Goal: Communication & Community: Answer question/provide support

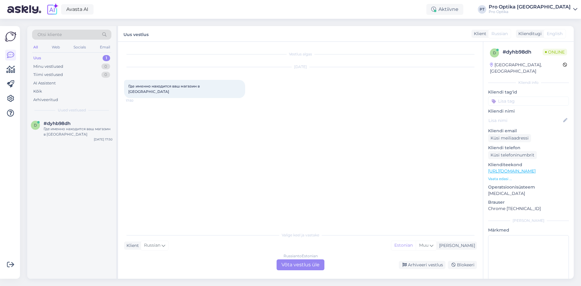
click at [313, 265] on div "Russian to Estonian Võta vestlus üle" at bounding box center [301, 264] width 48 height 11
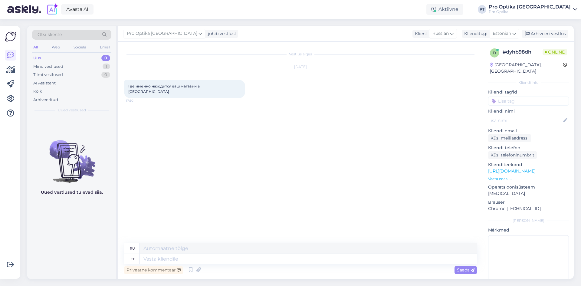
click at [203, 264] on div "Privaatne kommentaar Saada" at bounding box center [300, 269] width 353 height 11
click at [202, 261] on textarea at bounding box center [308, 259] width 337 height 10
click at [181, 252] on textarea at bounding box center [308, 248] width 337 height 10
click at [181, 258] on textarea at bounding box center [308, 259] width 337 height 10
drag, startPoint x: 228, startPoint y: 87, endPoint x: 129, endPoint y: 90, distance: 98.4
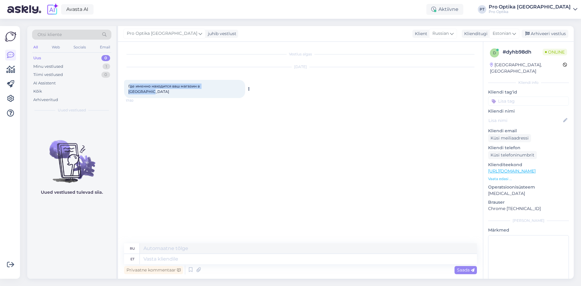
click at [129, 90] on div "Где именно находится ваш магазин в роккальмаре 17:50" at bounding box center [184, 89] width 121 height 18
copy span "де именно находится ваш магазин в [GEOGRAPHIC_DATA]"
click at [159, 255] on textarea at bounding box center [308, 259] width 337 height 10
type textarea "Prisma"
type textarea "Призма"
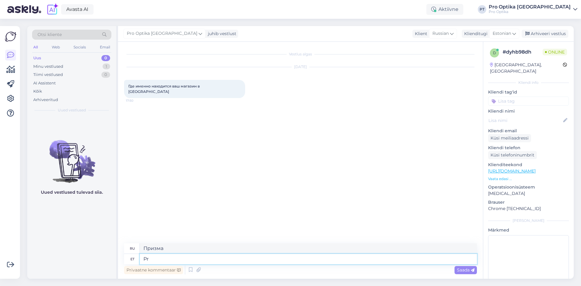
type textarea "P"
type textarea "Esimesel k"
type textarea "На первом"
type textarea "Esimesel korrusel,"
type textarea "На первом этаже,"
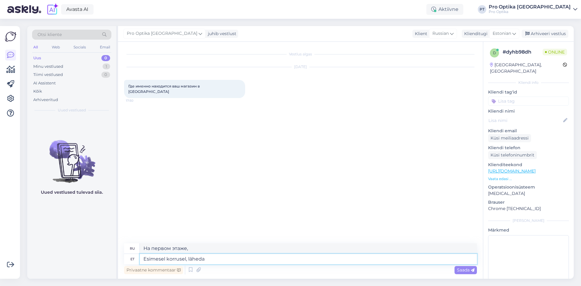
type textarea "Esimesel korrusel, lähedal"
type textarea "На первом этаже вы идете"
type textarea "Esimesel korrusel, lähedal"
type textarea "На первом этаже, около"
type textarea "Esimesel korrusel, lähedal on prisma"
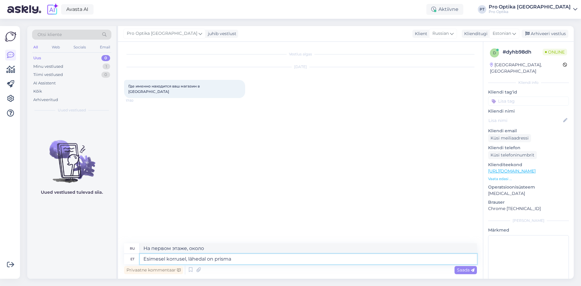
type textarea "На первом этаже, возле призмы"
type textarea "Esimesel korrusel, lähedal on prisma ja v"
type textarea "На первом этаже, возле призмы и"
type textarea "Esimesel korrusel, lähedal on prisma ja vastas on"
type textarea "На первом этаже, возле призмы и напротив"
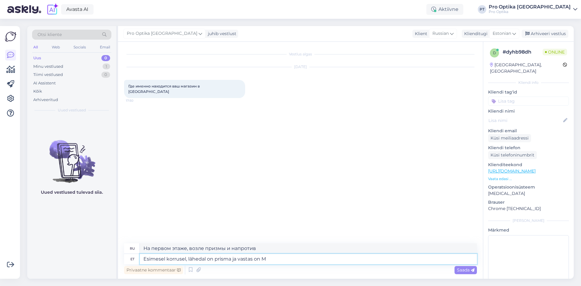
type textarea "Esimesel korrusel, lähedal on prisma ja vastas on Ma"
type textarea "На первом этаже, возле призмы и напротив нее находится"
type textarea "Esimesel korrusel, lähedal on prisma ja vastas on MactaBe"
type textarea "На первом этаже, возле призмы и напротив Макта"
type textarea "Esimesel korrusel, lähedal on prisma ja vastas on MactaBeauty"
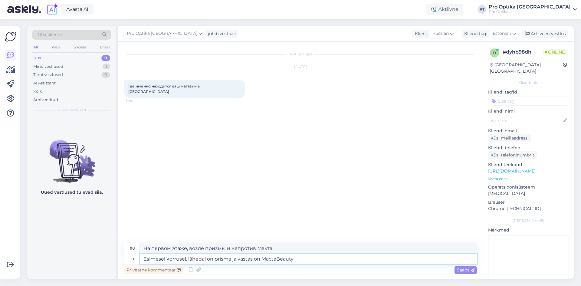
type textarea "На первом этаже, рядом с Prism и напротив MactaBeauty"
type textarea "Esimesel korrusel, lähedal on prisma ja vastas on MactaBeauty kauplus"
type textarea "На первом этаже, рядом с Prism и напротив магазина MactaBeauty"
type textarea "Esimesel korrusel, lähedal on prisma ja vastas on MactaBeauty kauplus"
click at [475, 271] on div "Saada" at bounding box center [466, 270] width 22 height 8
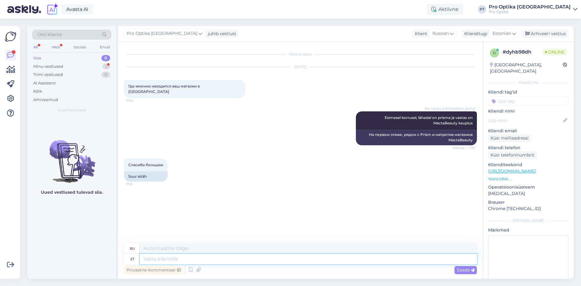
click at [165, 258] on textarea at bounding box center [308, 259] width 337 height 10
click at [192, 267] on icon at bounding box center [190, 269] width 7 height 9
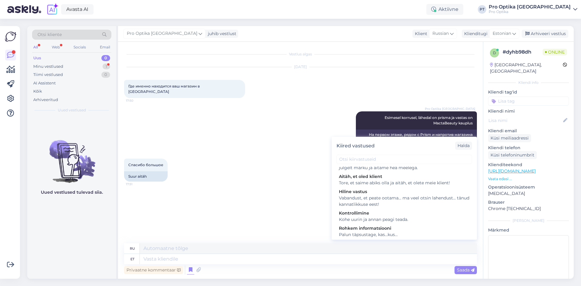
scroll to position [212, 0]
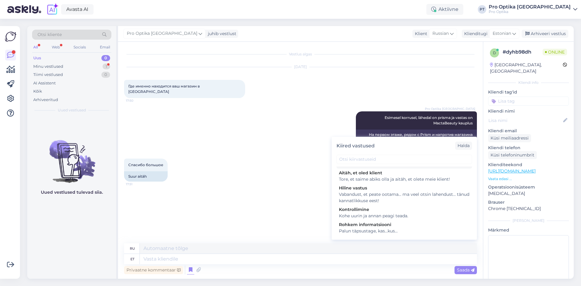
click at [379, 167] on div "Tore, et saime abiks olla. Kui teil on veel küsimusi, andke julgelt märku ja ai…" at bounding box center [404, 161] width 131 height 13
type textarea "Рады, что смогли помочь. Если у вас есть еще вопросы, дайте нам знать!"
type textarea "Tore, et saime abiks olla. Kui teil on veel küsimusi, andke julgelt märku ja ai…"
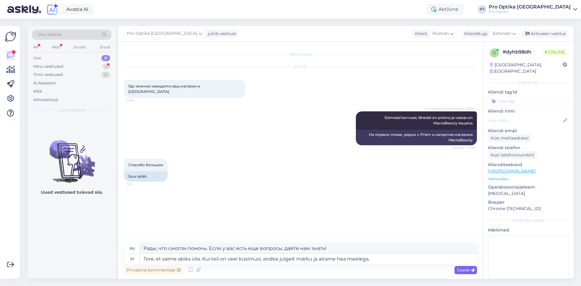
click at [465, 270] on span "Saada" at bounding box center [466, 269] width 18 height 5
